Goal: Transaction & Acquisition: Purchase product/service

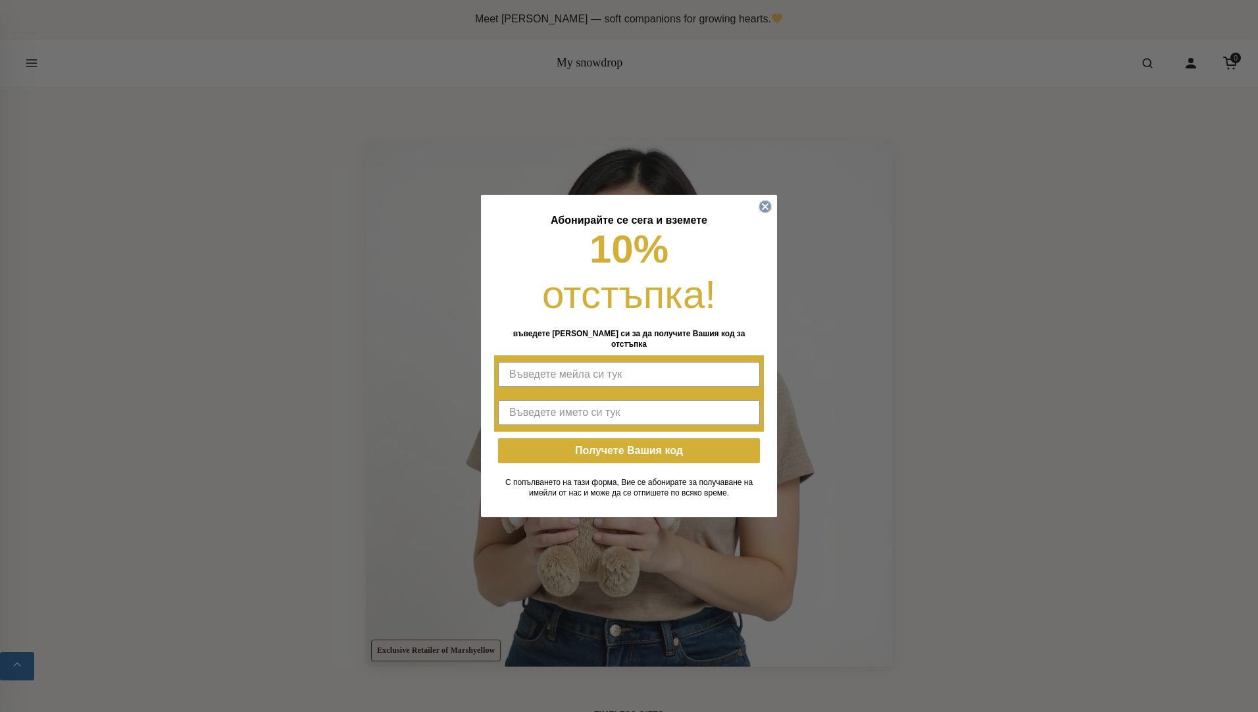
click at [764, 209] on circle "Close dialog" at bounding box center [765, 207] width 12 height 12
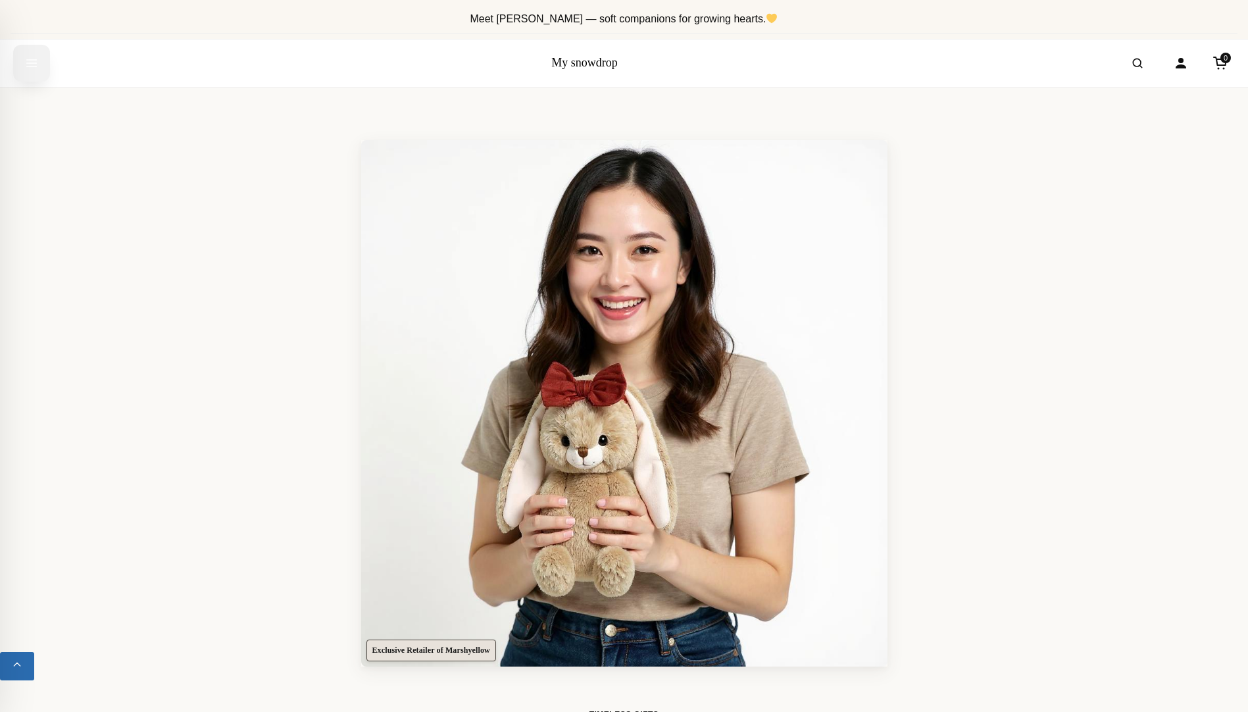
click at [32, 65] on icon "Open menu" at bounding box center [31, 63] width 13 height 24
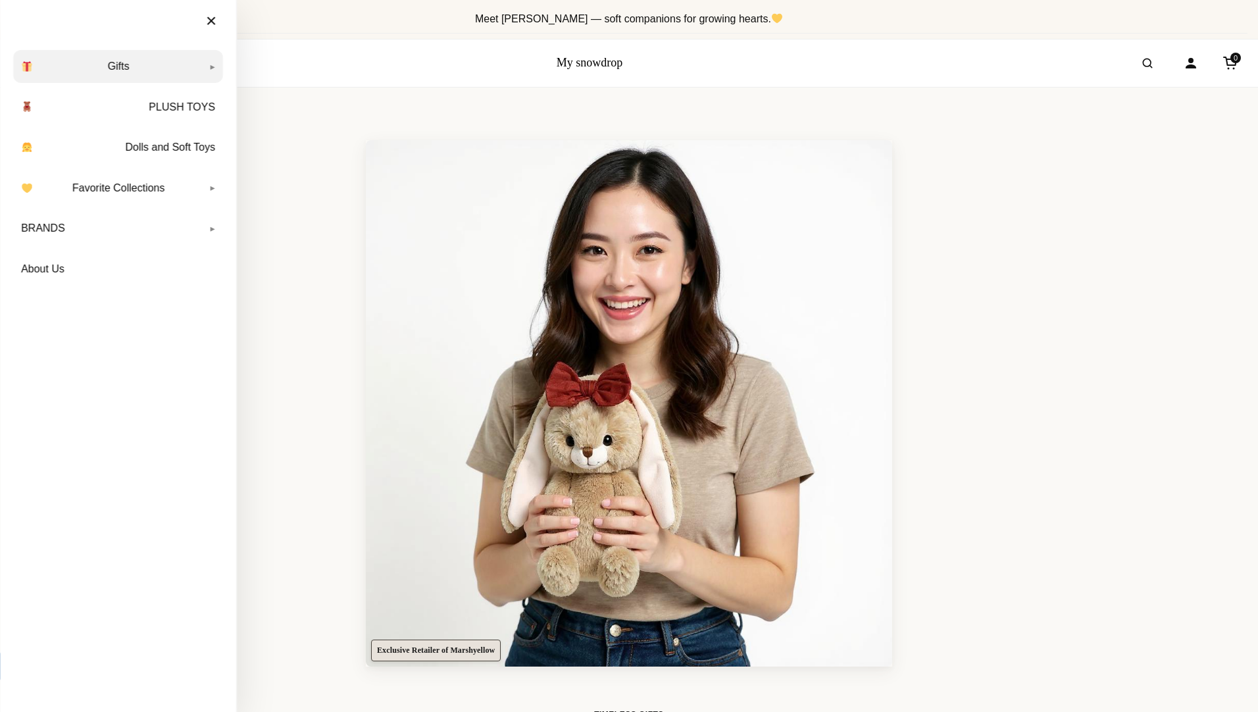
click at [216, 66] on link "Gifts" at bounding box center [118, 66] width 210 height 33
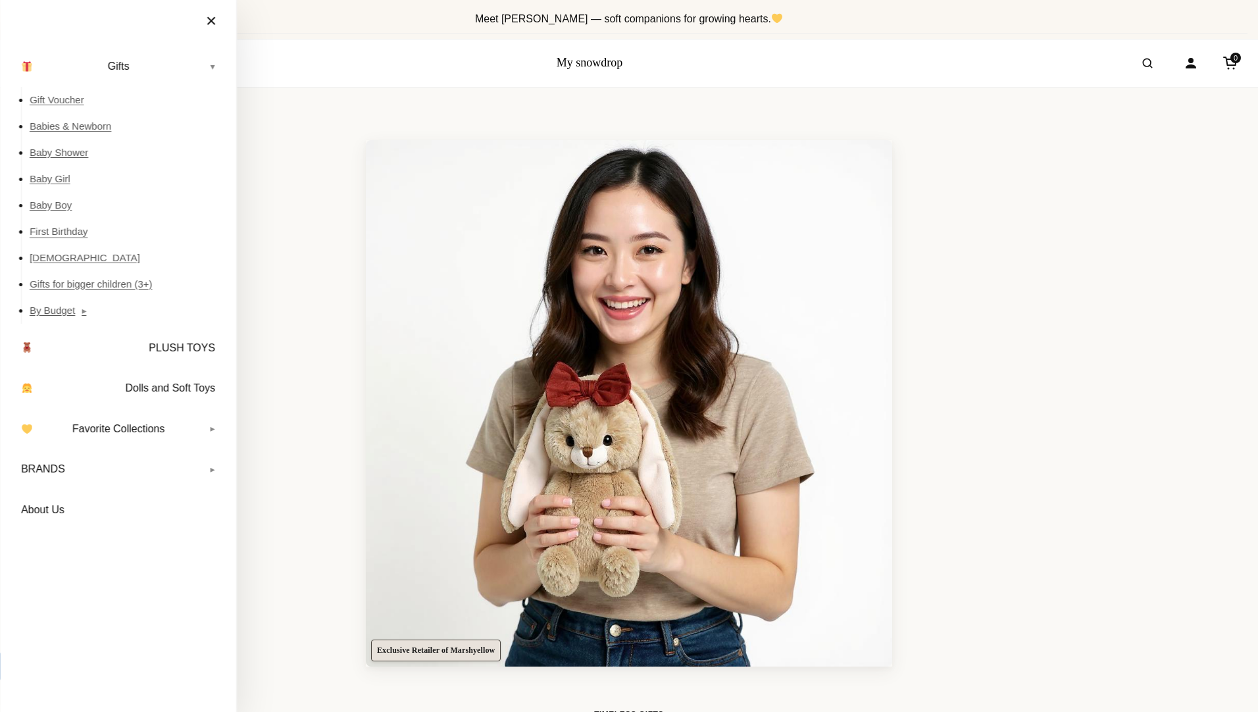
click at [65, 232] on link "First Birthday" at bounding box center [126, 231] width 193 height 26
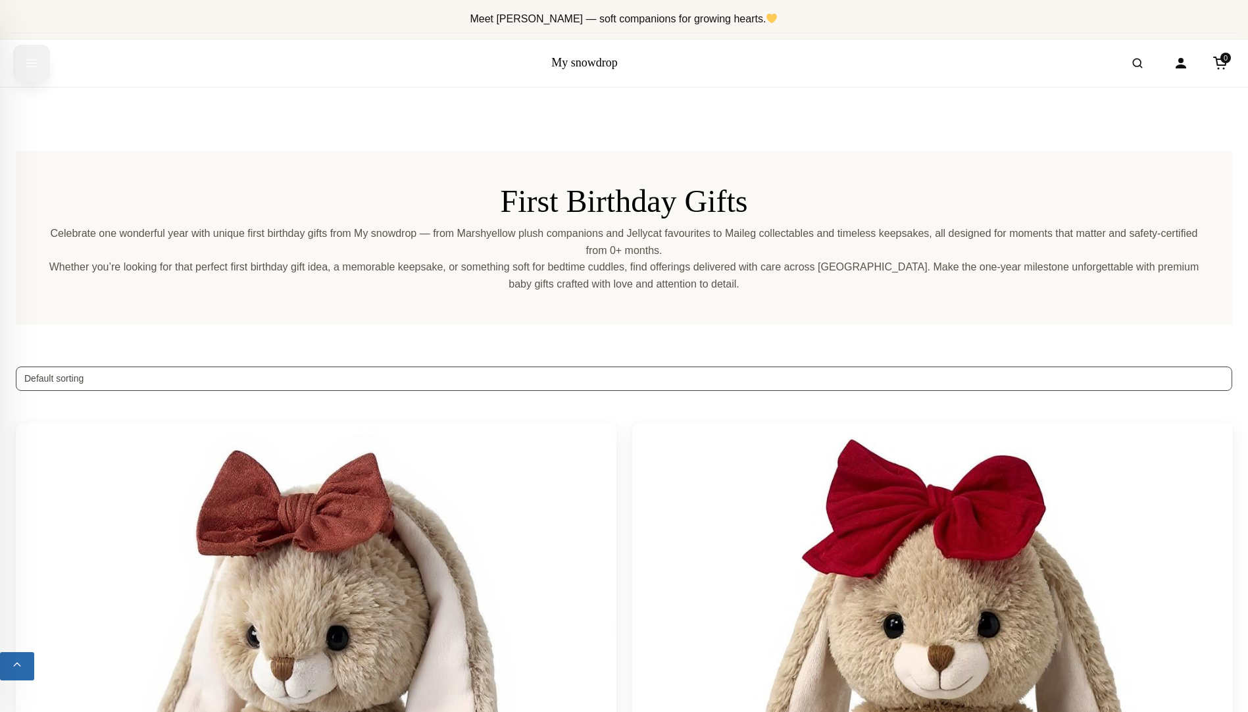
click at [36, 66] on icon "Open menu" at bounding box center [32, 63] width 10 height 7
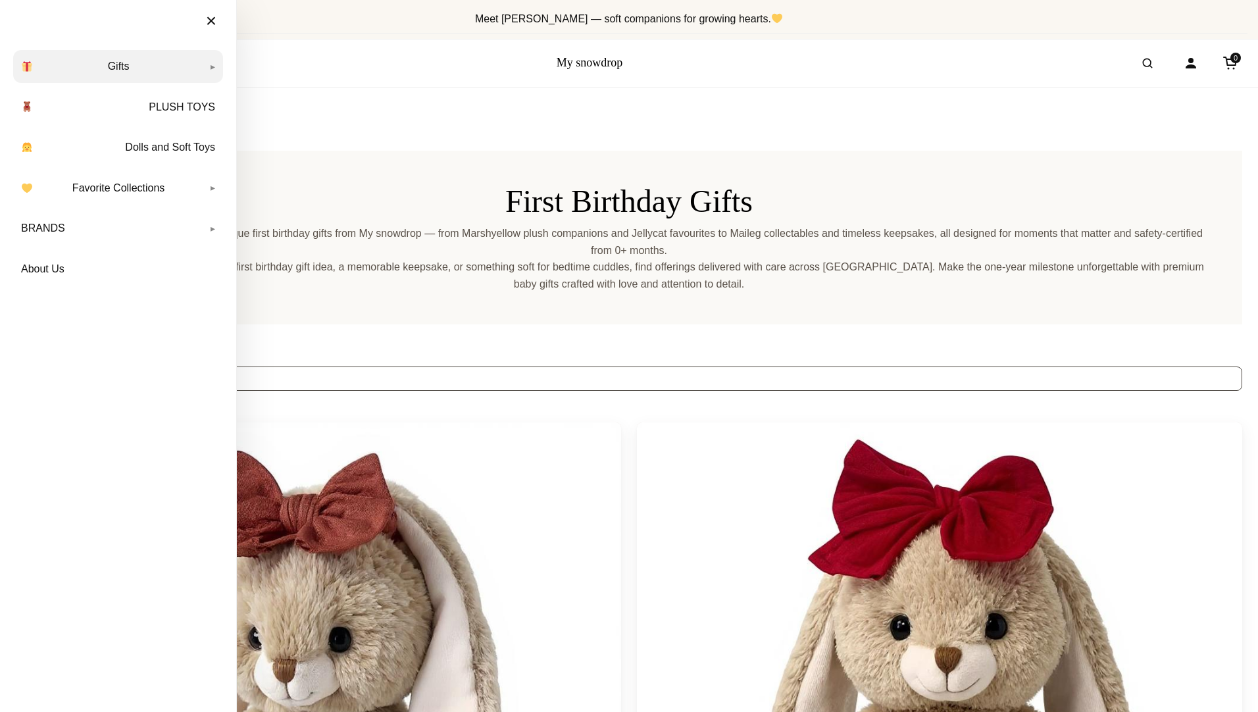
click at [212, 66] on link "Gifts" at bounding box center [118, 66] width 210 height 33
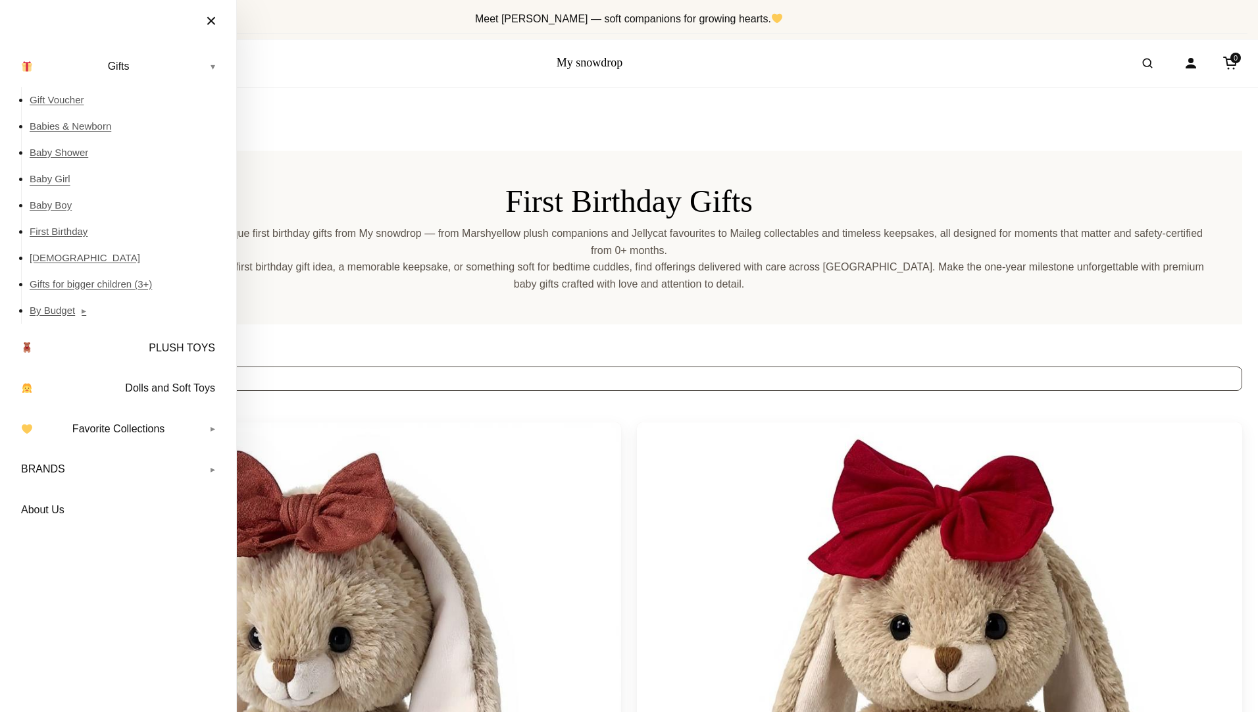
click at [58, 180] on link "Baby Girl" at bounding box center [126, 179] width 193 height 26
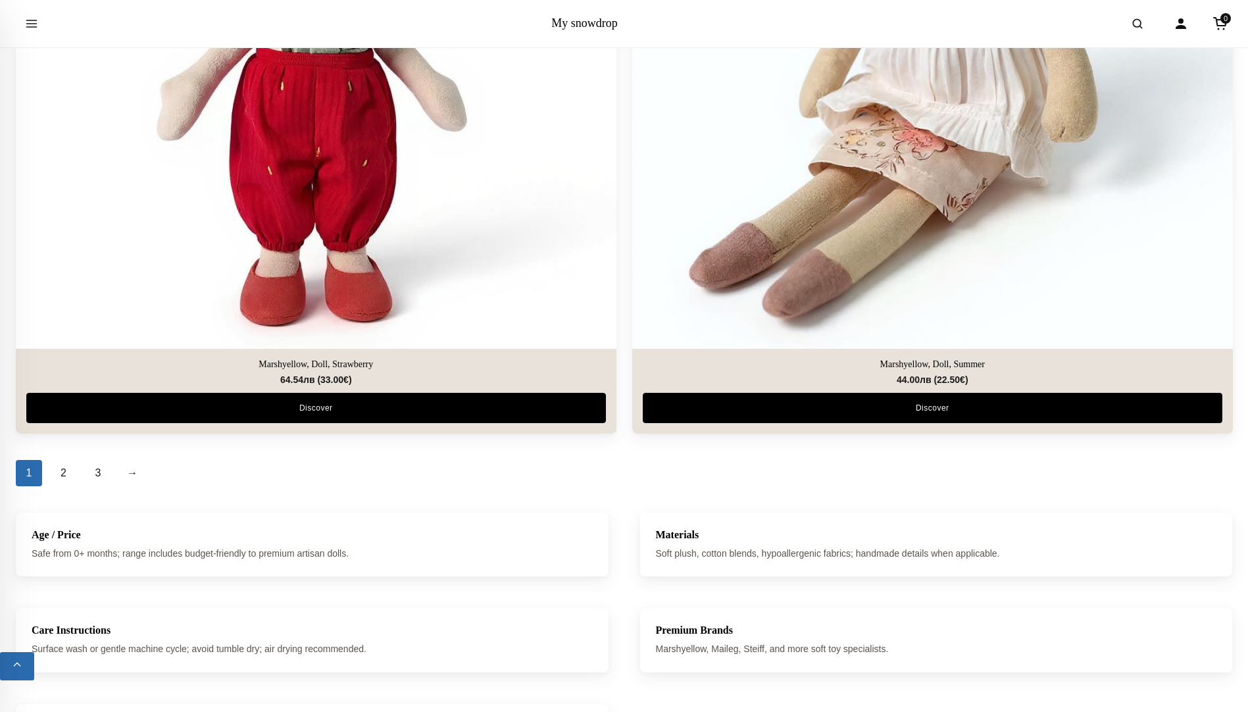
scroll to position [5788, 0]
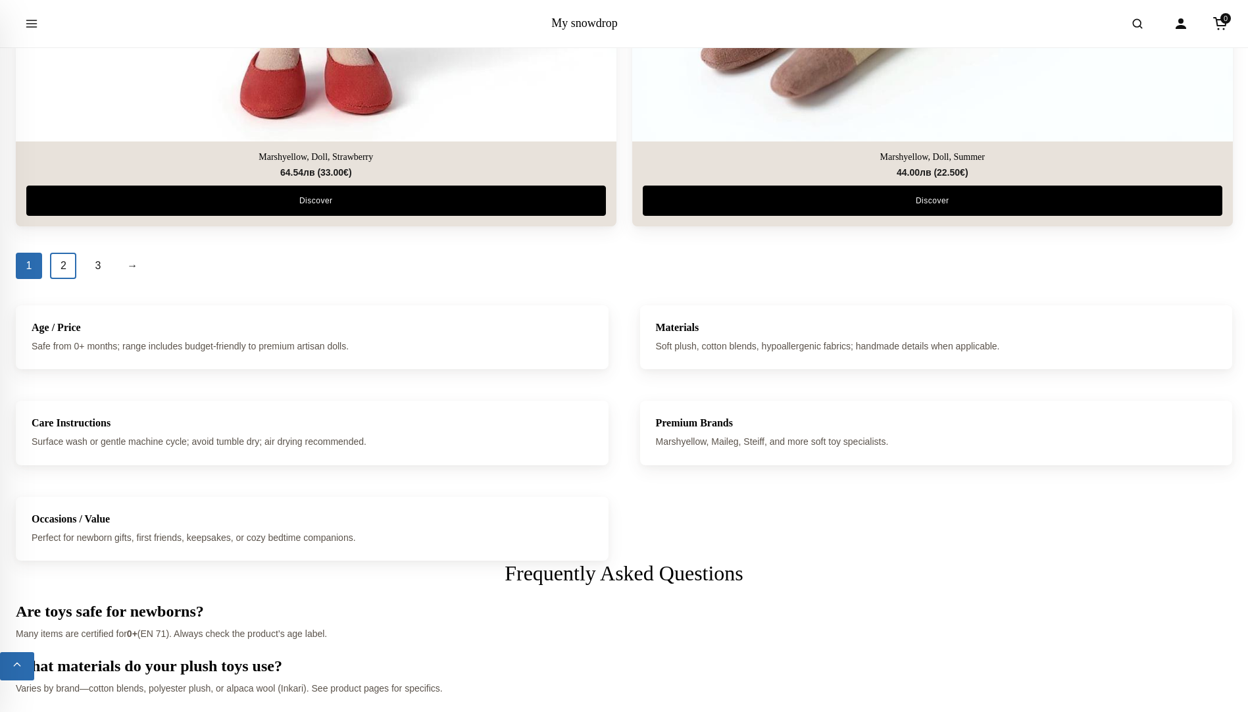
click at [66, 262] on link "2" at bounding box center [63, 266] width 26 height 26
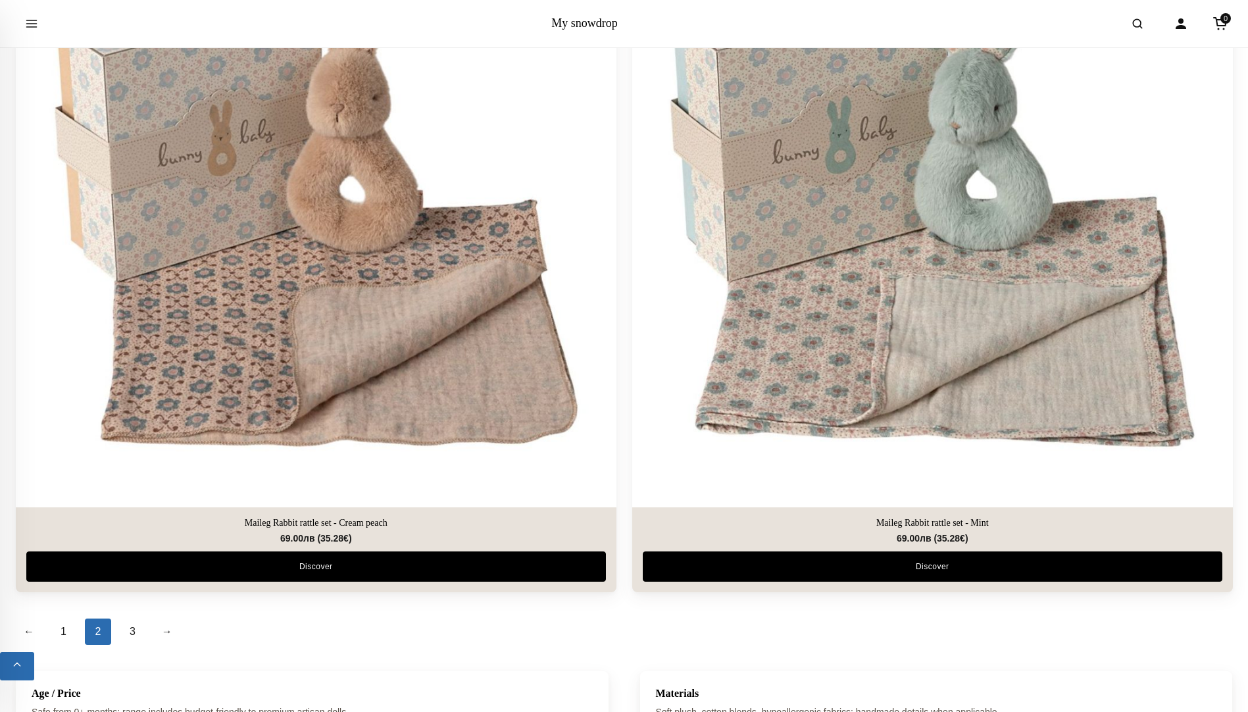
scroll to position [5591, 0]
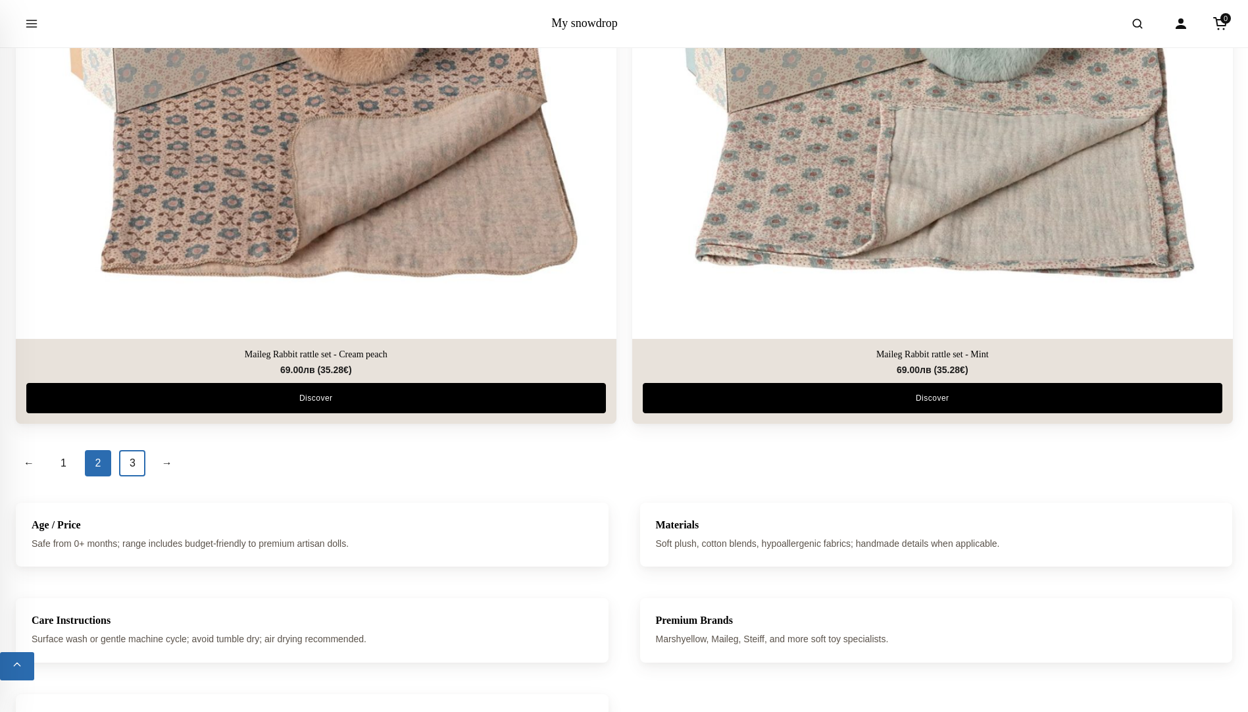
click at [134, 471] on link "3" at bounding box center [132, 463] width 26 height 26
